Goal: Transaction & Acquisition: Subscribe to service/newsletter

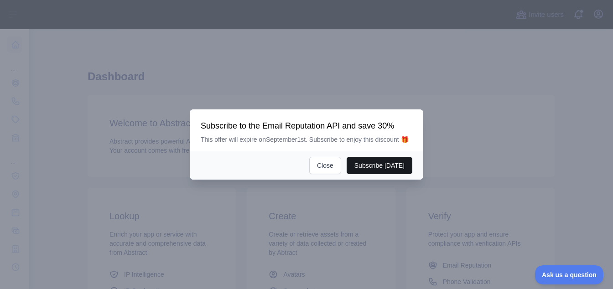
click at [366, 168] on button "Subscribe [DATE]" at bounding box center [379, 165] width 66 height 17
click at [330, 168] on button "Close" at bounding box center [325, 165] width 32 height 17
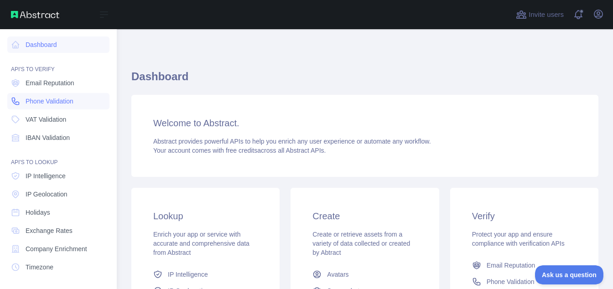
click at [57, 107] on link "Phone Validation" at bounding box center [58, 101] width 102 height 16
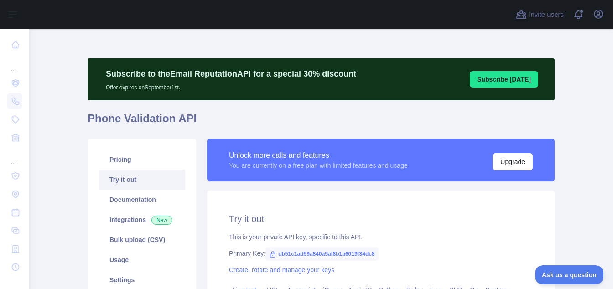
click at [500, 83] on button "Subscribe [DATE]" at bounding box center [503, 79] width 68 height 16
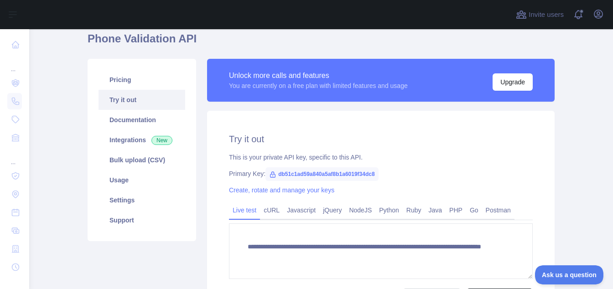
scroll to position [82, 0]
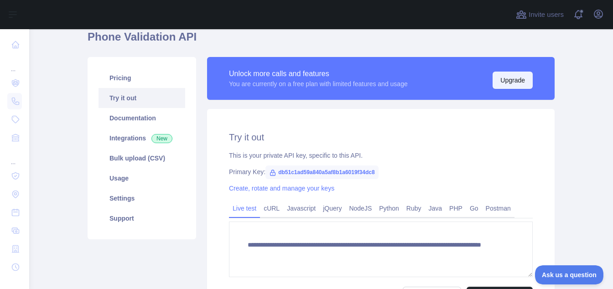
click at [511, 84] on button "Upgrade" at bounding box center [512, 80] width 40 height 17
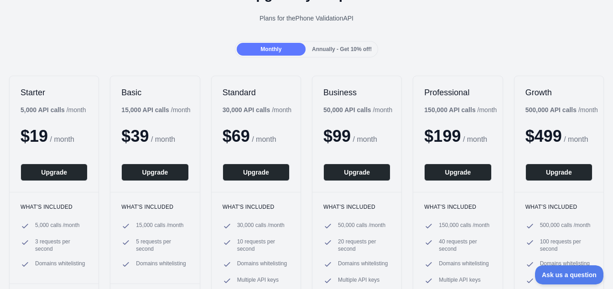
scroll to position [29, 0]
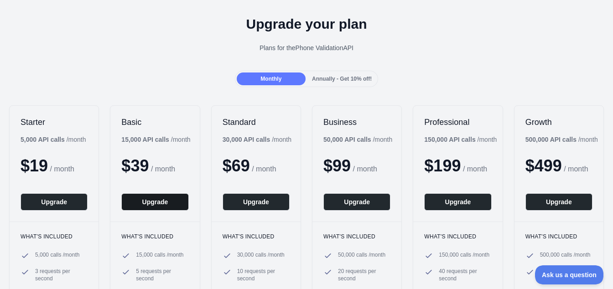
click at [168, 203] on button "Upgrade" at bounding box center [154, 201] width 67 height 17
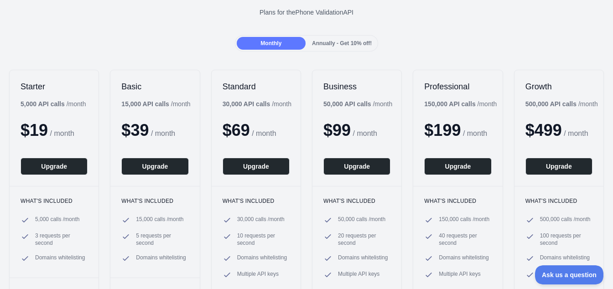
scroll to position [71, 0]
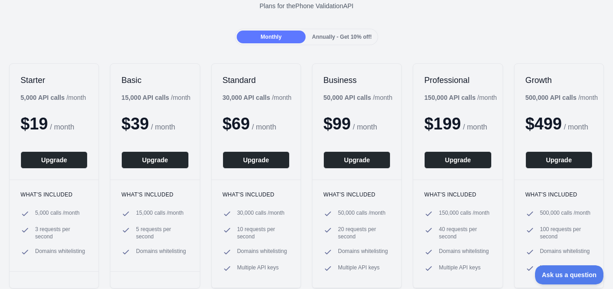
click at [56, 219] on ul "5,000 calls / month 3 requests per second Domains whitelisting" at bounding box center [54, 232] width 67 height 47
click at [57, 215] on span "5,000 calls / month" at bounding box center [57, 213] width 44 height 9
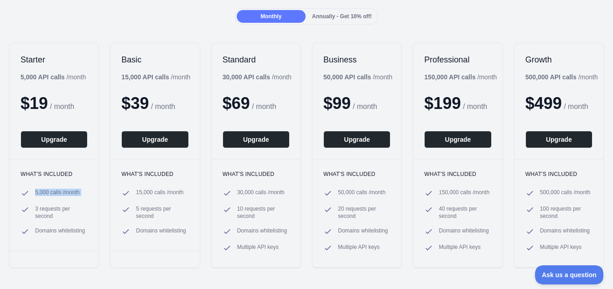
scroll to position [92, 0]
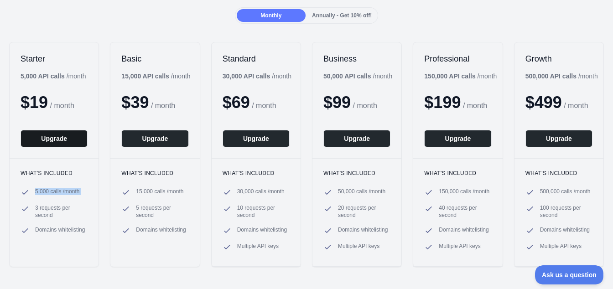
click at [60, 144] on button "Upgrade" at bounding box center [54, 138] width 67 height 17
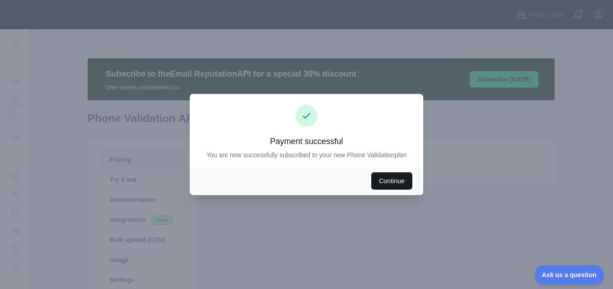
click at [382, 182] on button "Continue" at bounding box center [391, 180] width 41 height 17
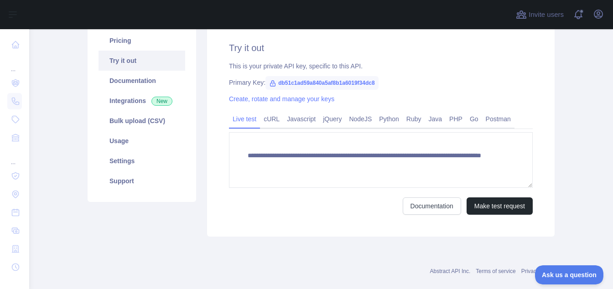
scroll to position [131, 0]
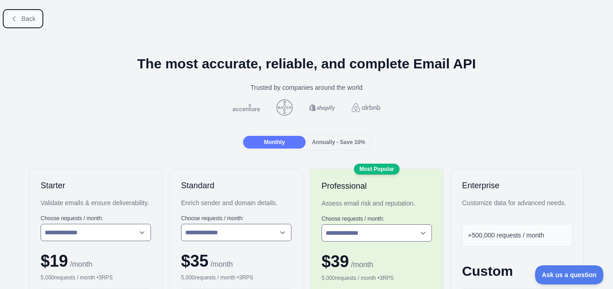
click at [24, 16] on span "Back" at bounding box center [28, 18] width 14 height 7
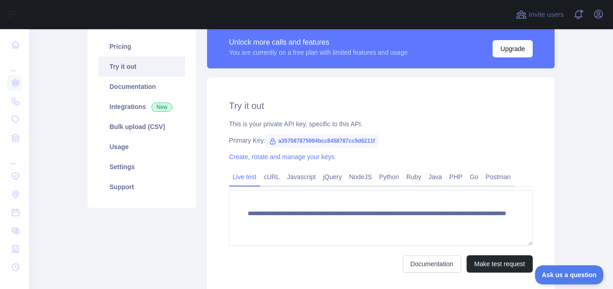
scroll to position [99, 0]
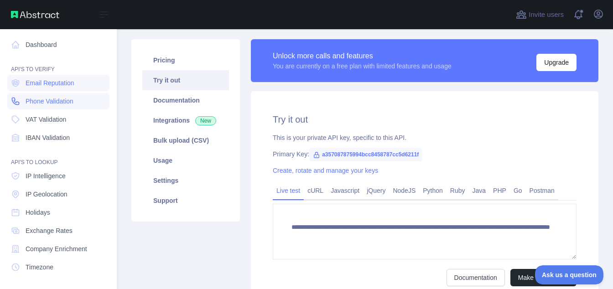
click at [44, 100] on span "Phone Validation" at bounding box center [50, 101] width 48 height 9
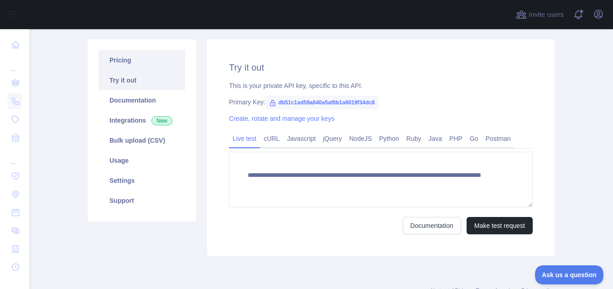
click at [146, 58] on link "Pricing" at bounding box center [141, 60] width 87 height 20
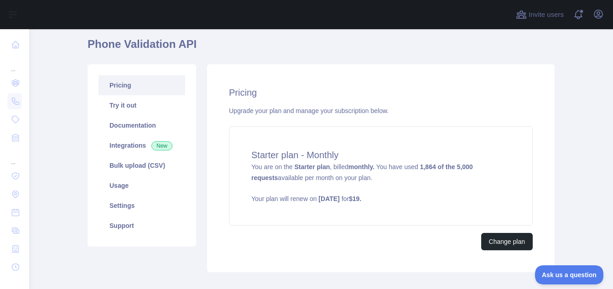
scroll to position [73, 0]
